Goal: Find specific page/section: Find specific page/section

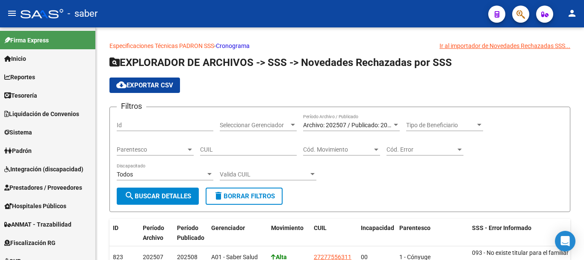
scroll to position [1, 0]
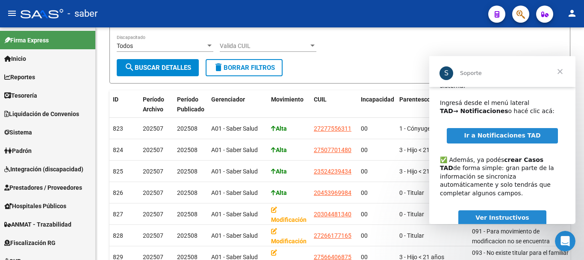
scroll to position [55, 0]
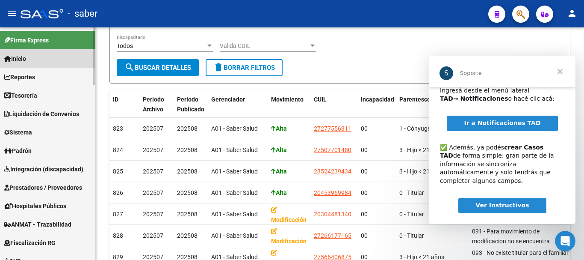
click at [26, 57] on span "Inicio" at bounding box center [15, 58] width 22 height 9
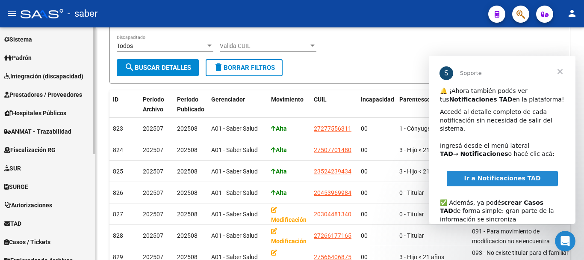
scroll to position [194, 0]
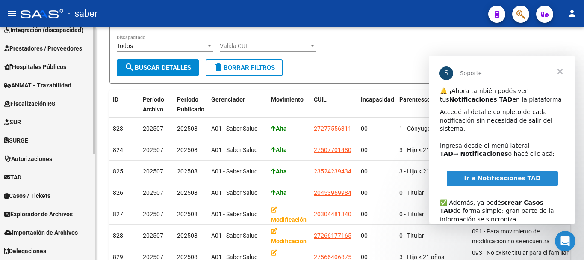
click at [20, 174] on span "TAD" at bounding box center [12, 176] width 17 height 9
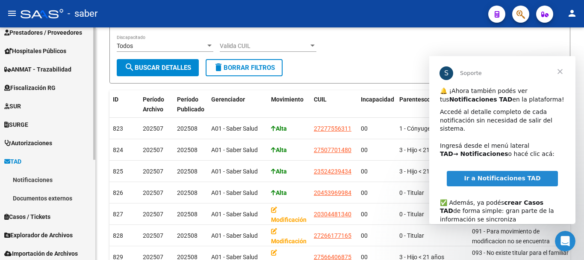
scroll to position [139, 0]
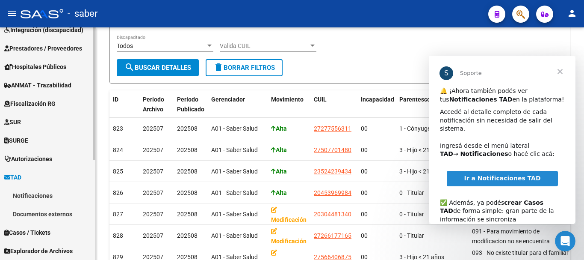
click at [37, 193] on link "Notificaciones" at bounding box center [47, 195] width 95 height 18
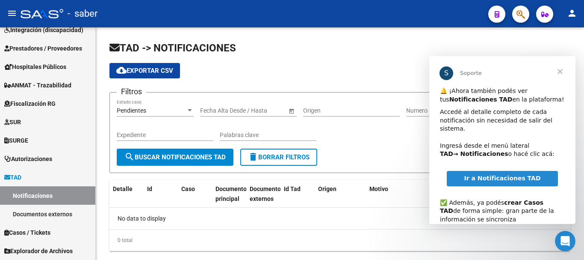
click at [561, 73] on span "Cerrar" at bounding box center [560, 71] width 31 height 31
